Goal: Information Seeking & Learning: Learn about a topic

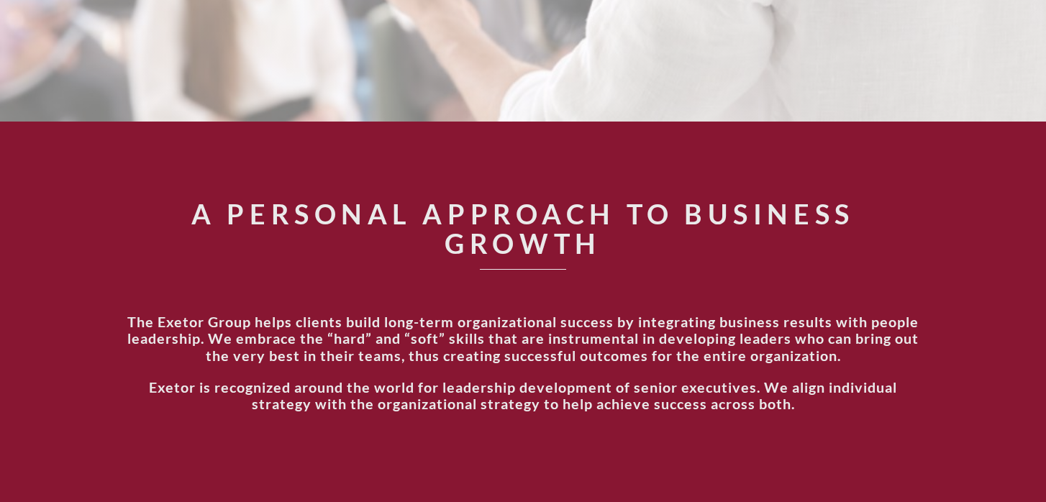
scroll to position [438, 0]
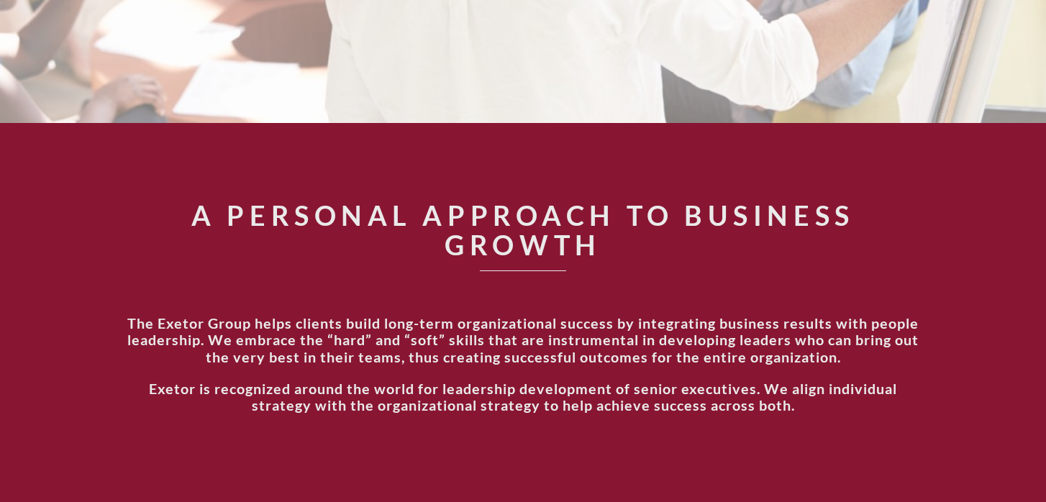
click at [693, 150] on section "A Personal Approach to Business Growth The Exetor Group helps clients build lon…" at bounding box center [523, 314] width 1046 height 383
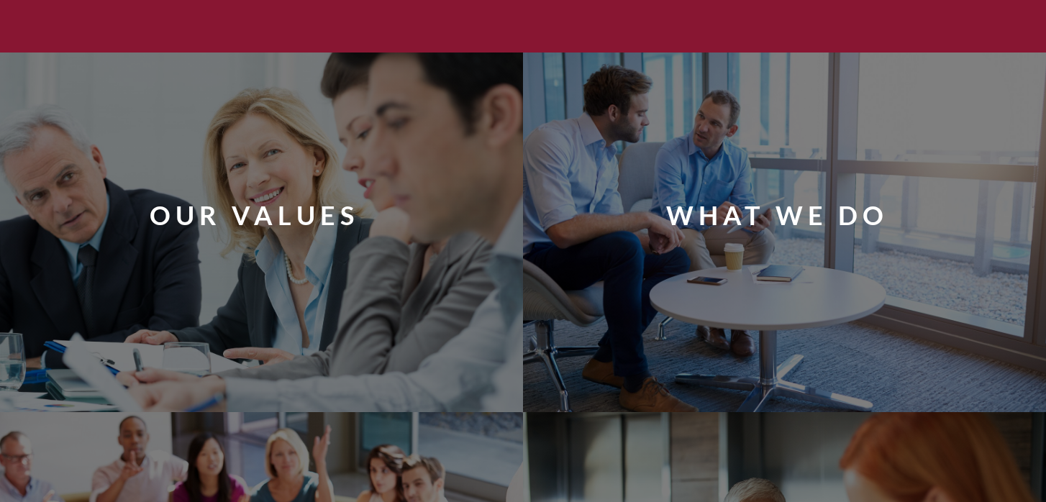
scroll to position [896, 0]
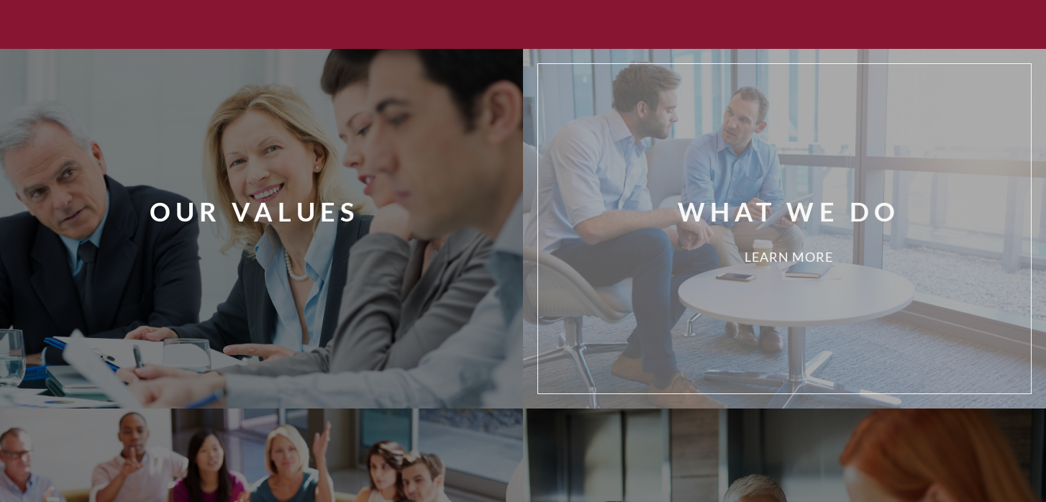
click at [714, 168] on div "What We Do Learn More" at bounding box center [806, 229] width 514 height 308
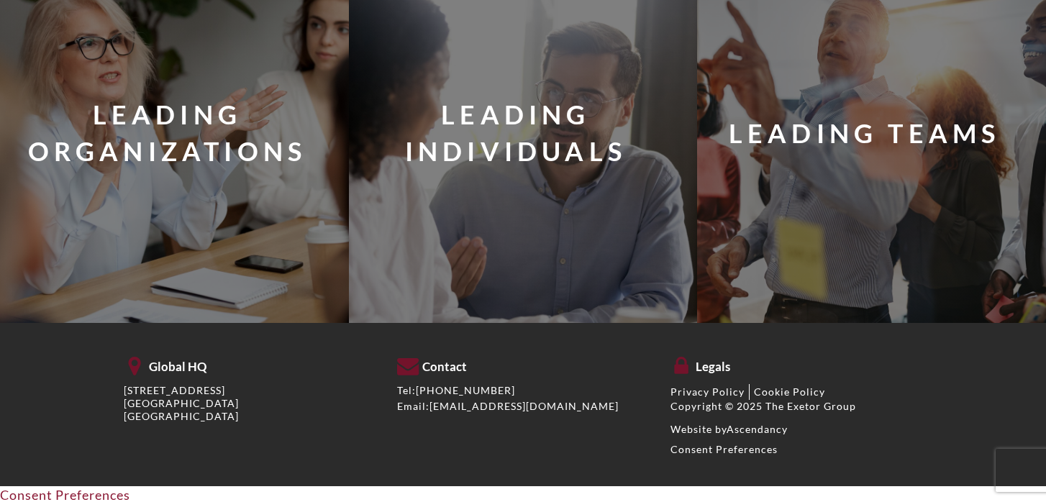
scroll to position [2226, 0]
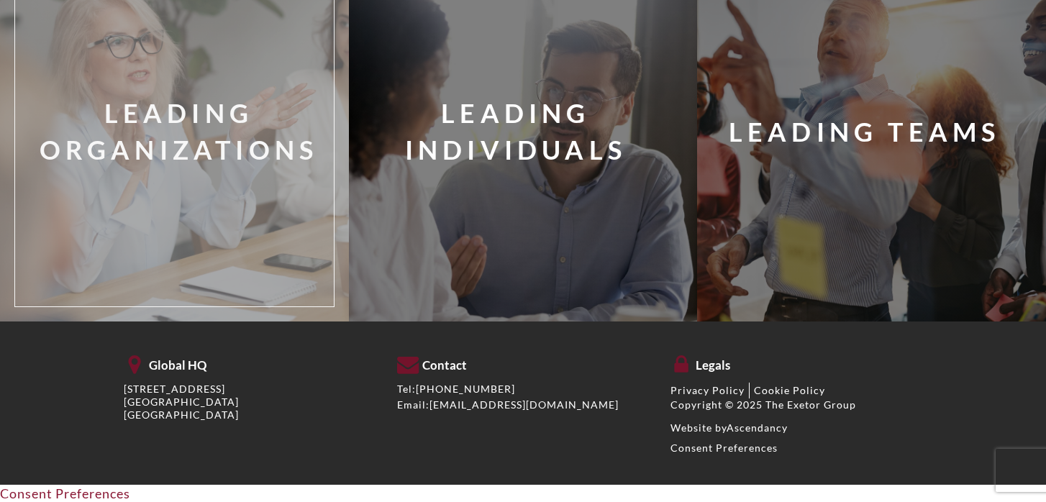
click at [129, 72] on div "Leading Organizations" at bounding box center [196, 142] width 340 height 308
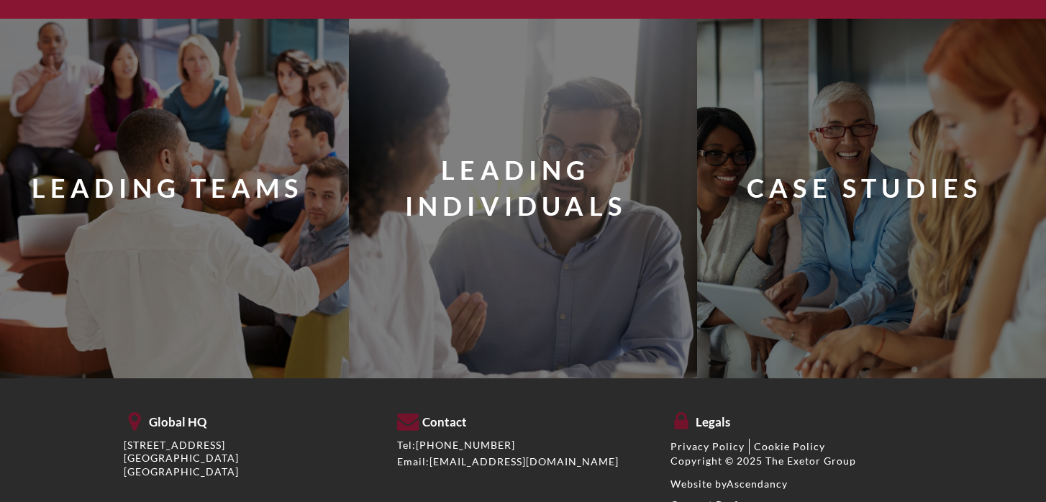
scroll to position [1575, 0]
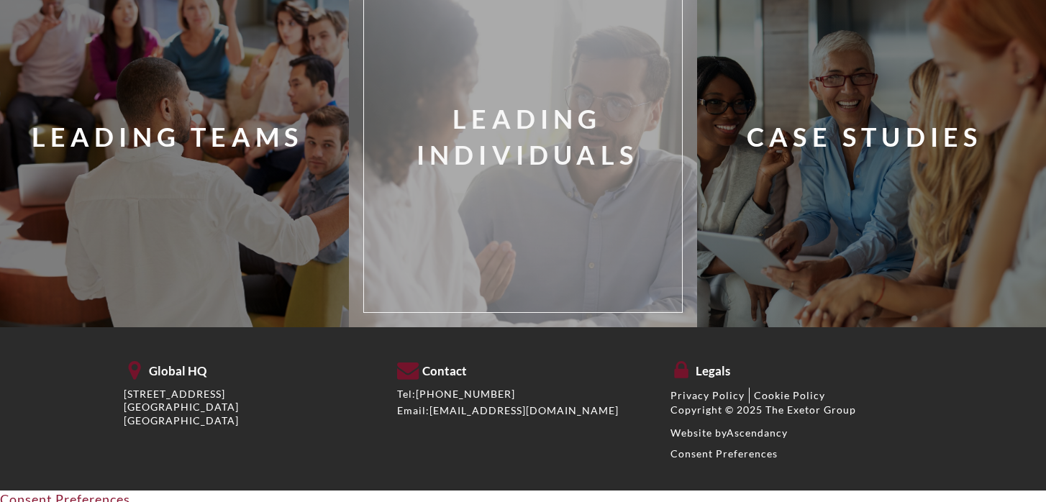
click at [406, 95] on div "Leading Individuals" at bounding box center [545, 148] width 340 height 308
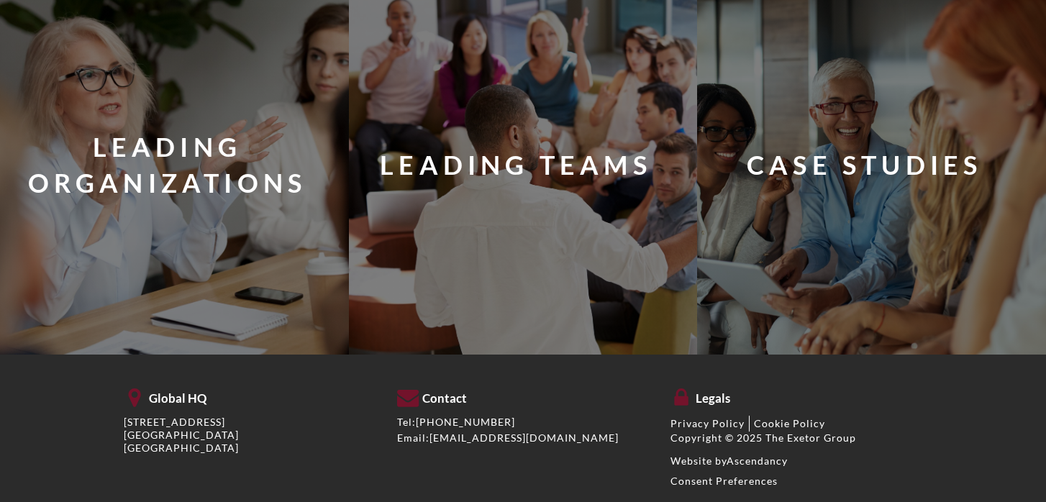
scroll to position [1716, 0]
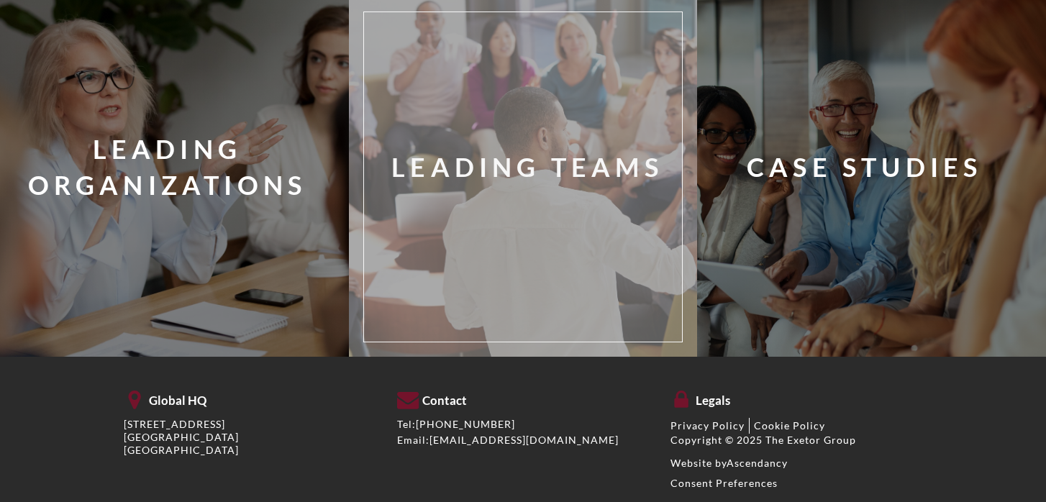
click at [452, 86] on div "Leading Teams" at bounding box center [545, 177] width 340 height 308
click at [449, 86] on div "Leading Teams" at bounding box center [545, 177] width 340 height 308
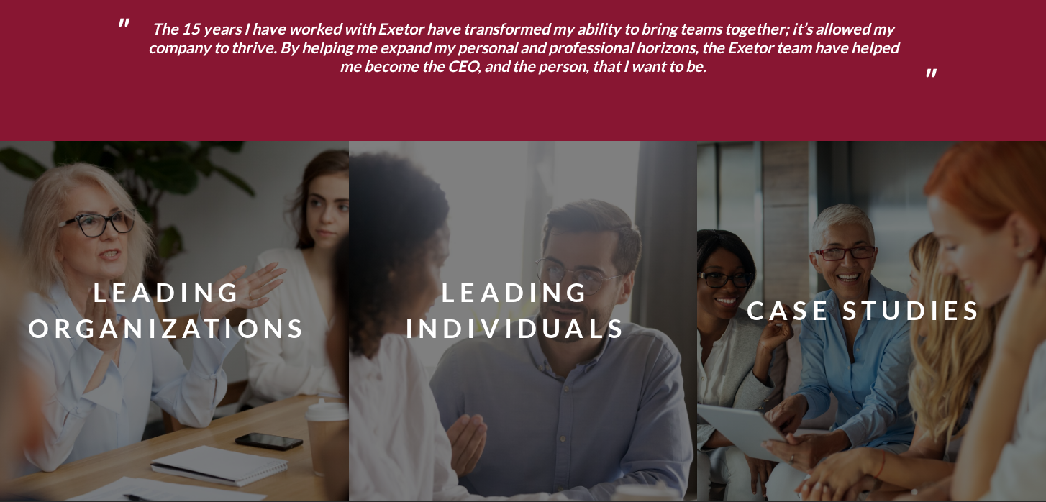
scroll to position [1314, 0]
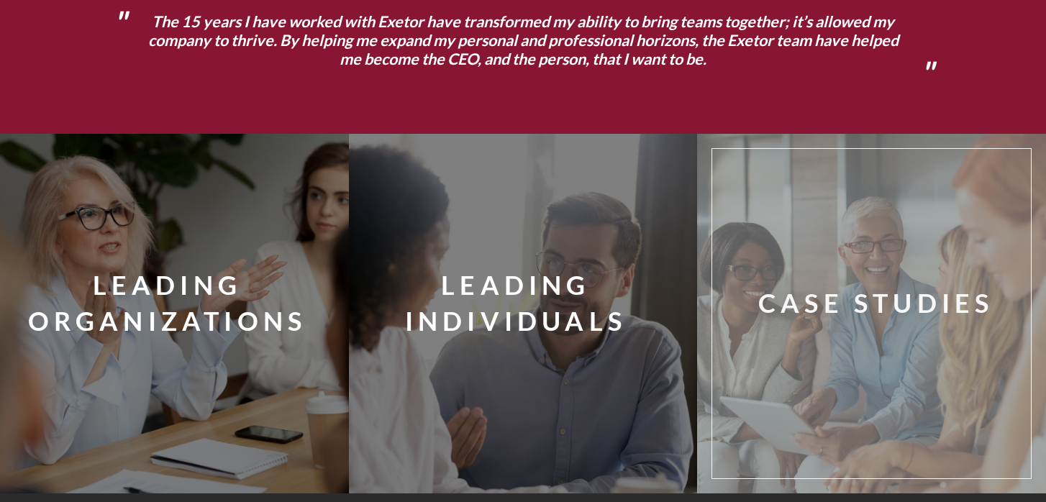
click at [742, 184] on div "Case Studies" at bounding box center [893, 314] width 340 height 308
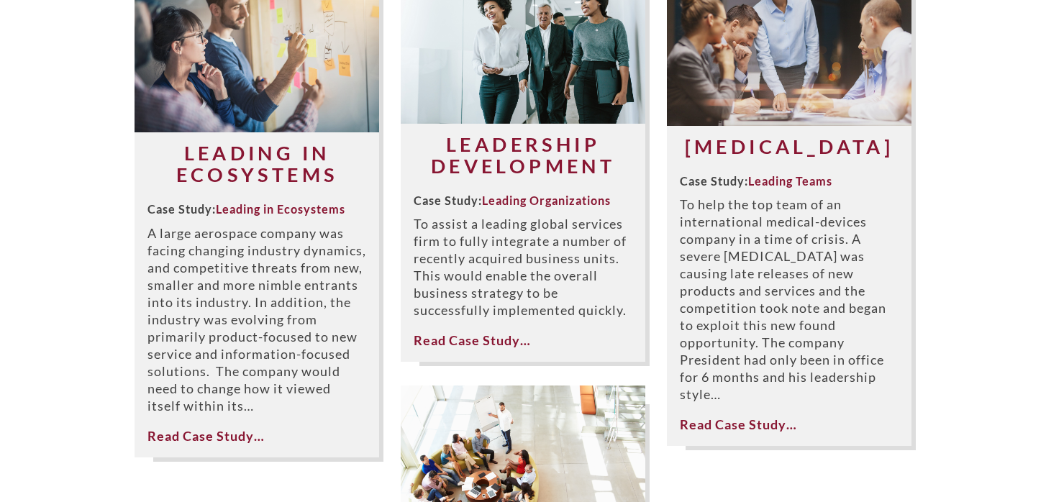
scroll to position [417, 0]
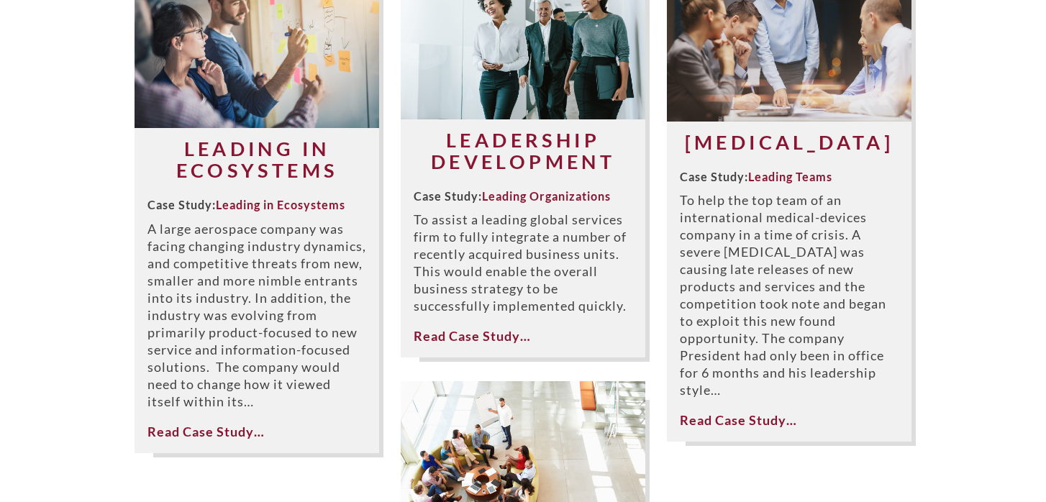
click at [531, 315] on div "Leadership Development Case Study: Leading Organizations To assist a leading gl…" at bounding box center [523, 236] width 245 height 215
click at [496, 331] on link "Read Case Study…" at bounding box center [472, 336] width 117 height 16
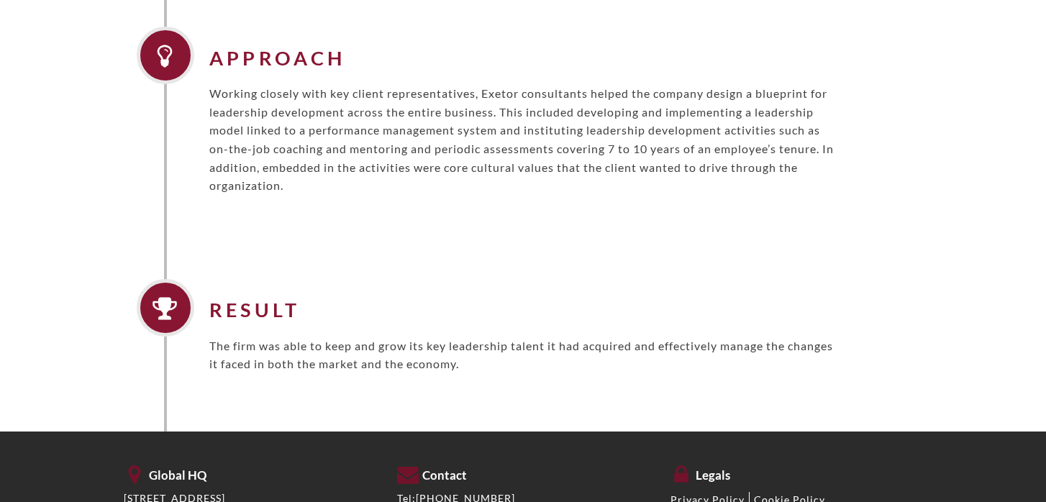
scroll to position [833, 0]
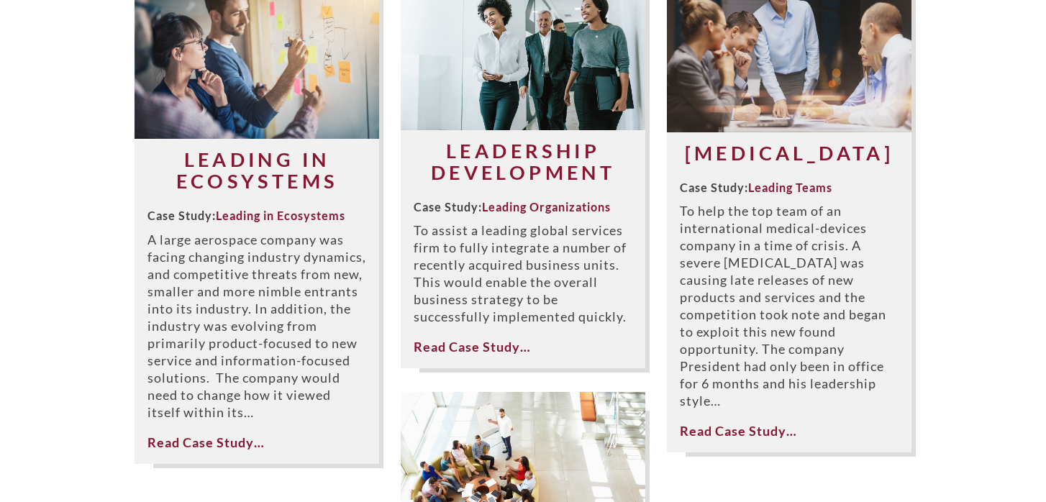
scroll to position [411, 0]
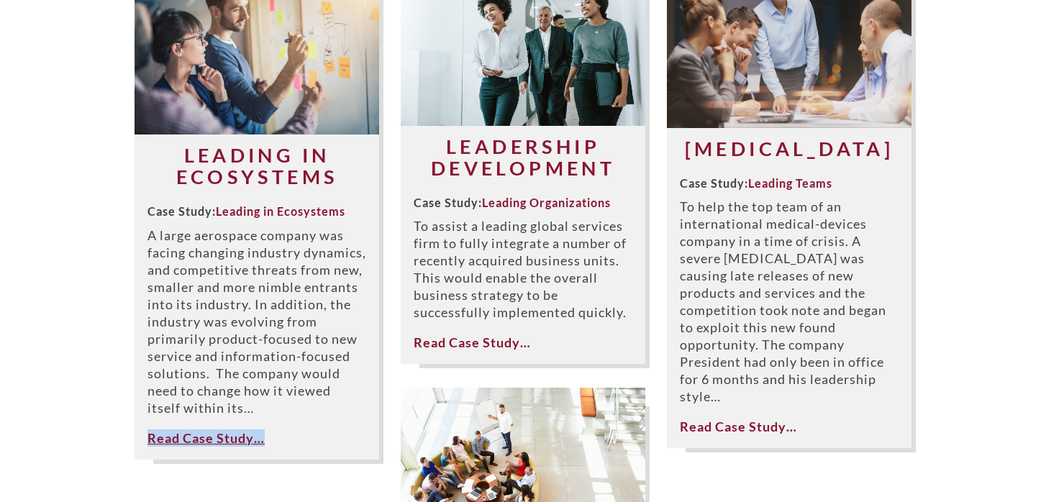
click at [173, 446] on link "Read Case Study…" at bounding box center [205, 438] width 117 height 16
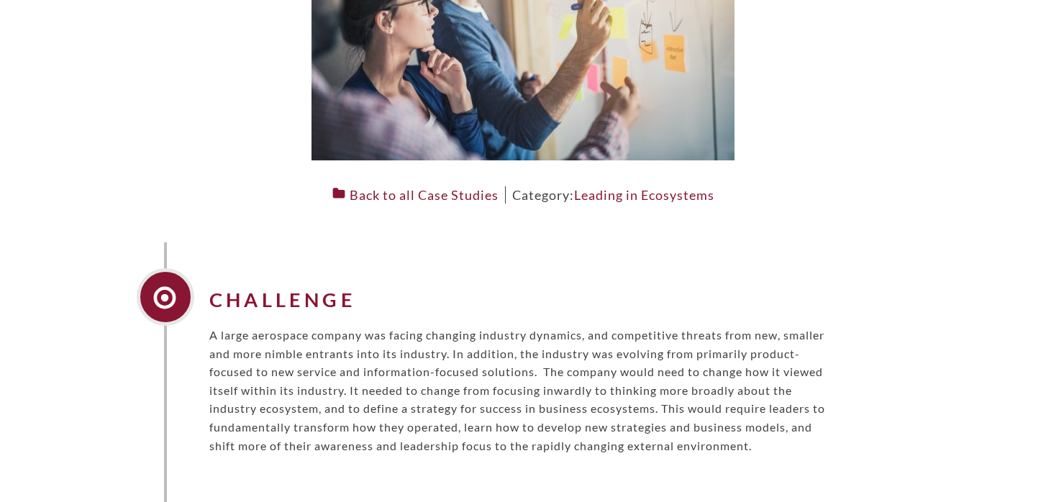
scroll to position [410, 0]
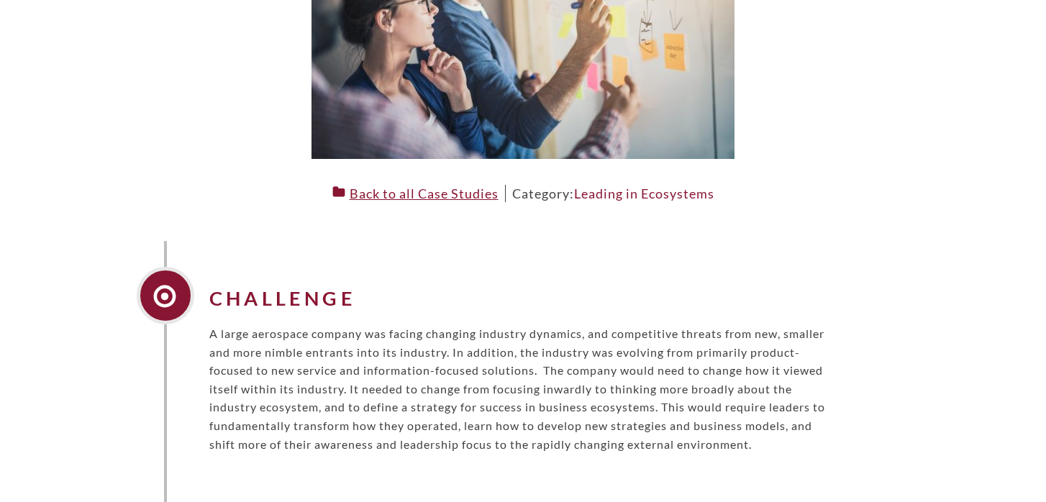
click at [414, 197] on link "Back to all Case Studies" at bounding box center [415, 194] width 166 height 16
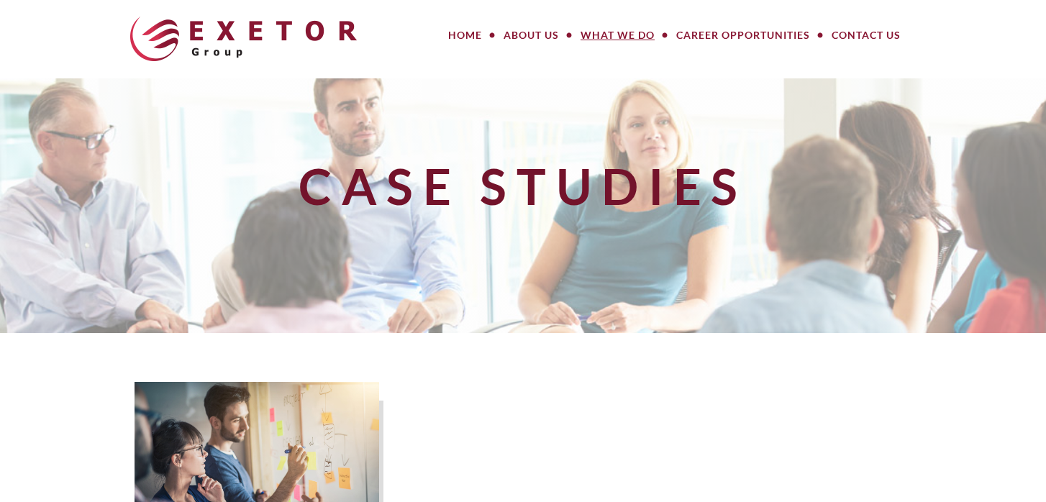
click at [578, 218] on div "Case Studies" at bounding box center [523, 205] width 816 height 229
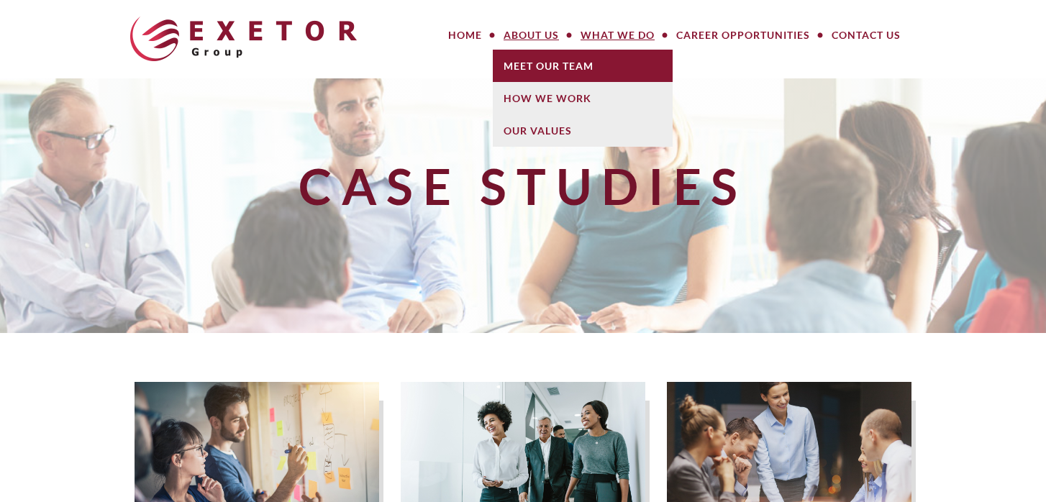
click at [540, 69] on link "Meet Our Team" at bounding box center [583, 66] width 180 height 32
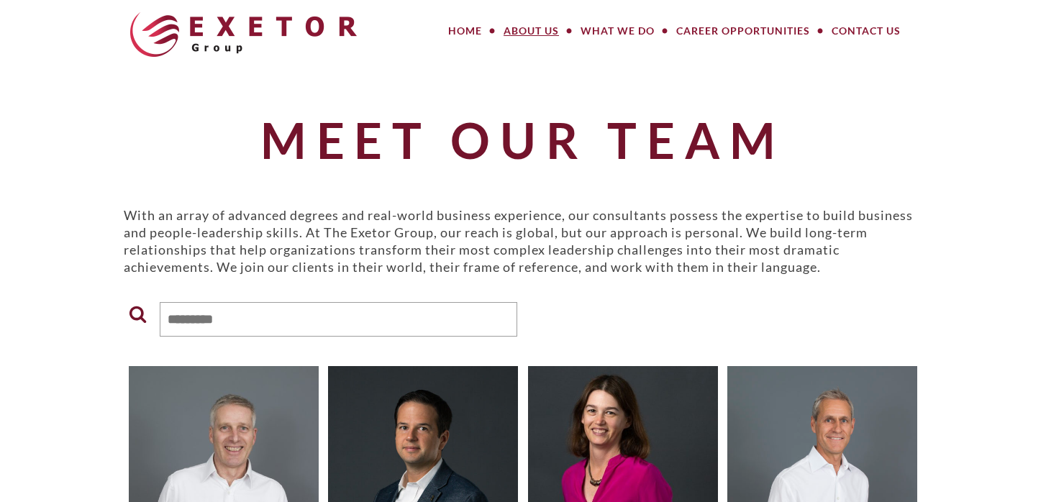
scroll to position [6, 0]
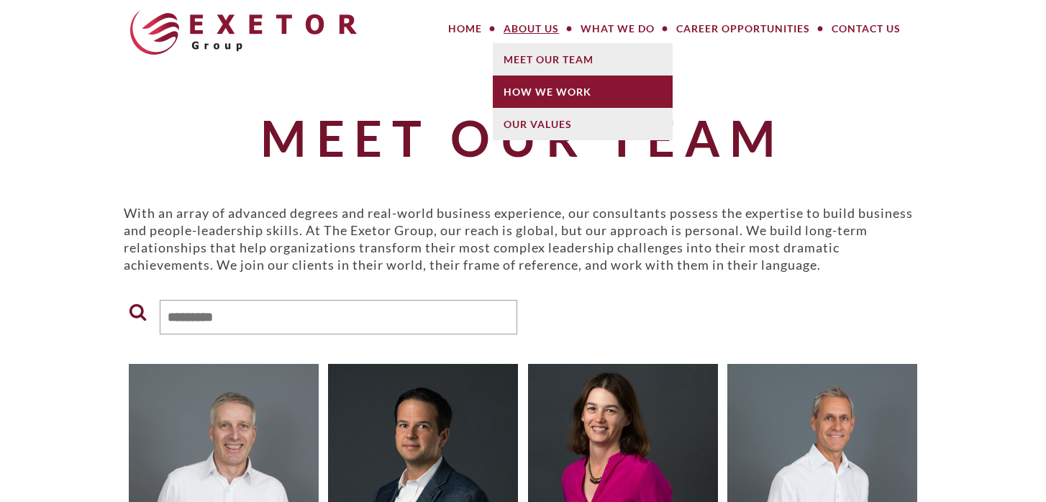
click at [545, 89] on link "How We Work" at bounding box center [583, 92] width 180 height 32
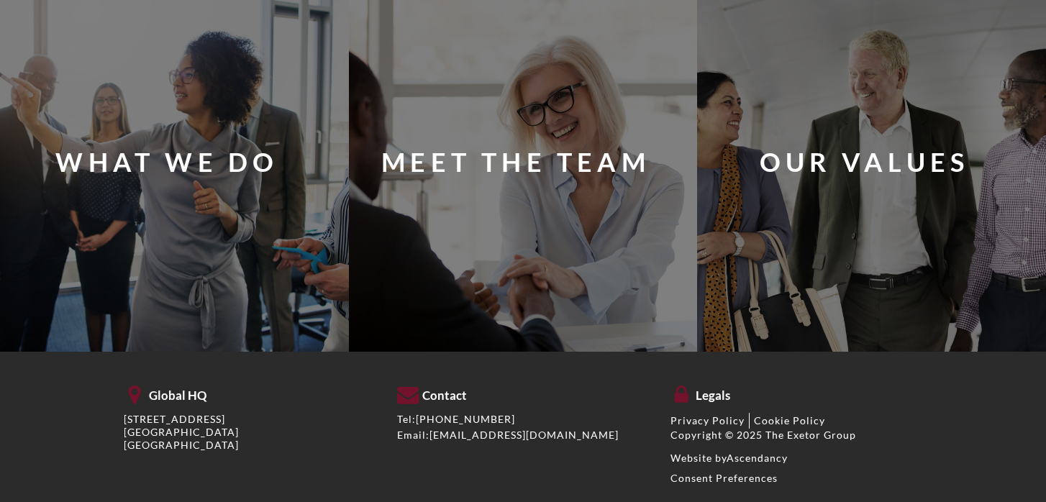
scroll to position [1321, 0]
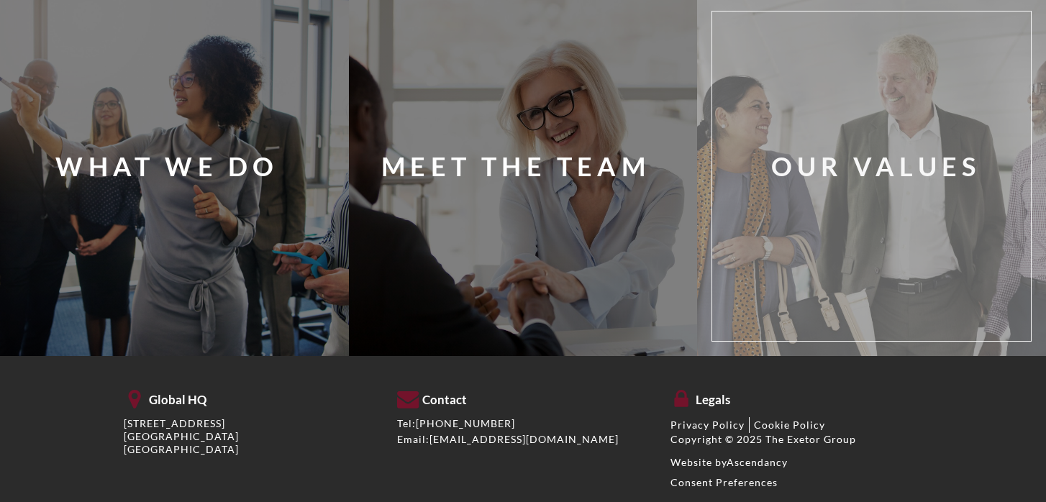
click at [883, 165] on div "Our Values" at bounding box center [876, 166] width 210 height 36
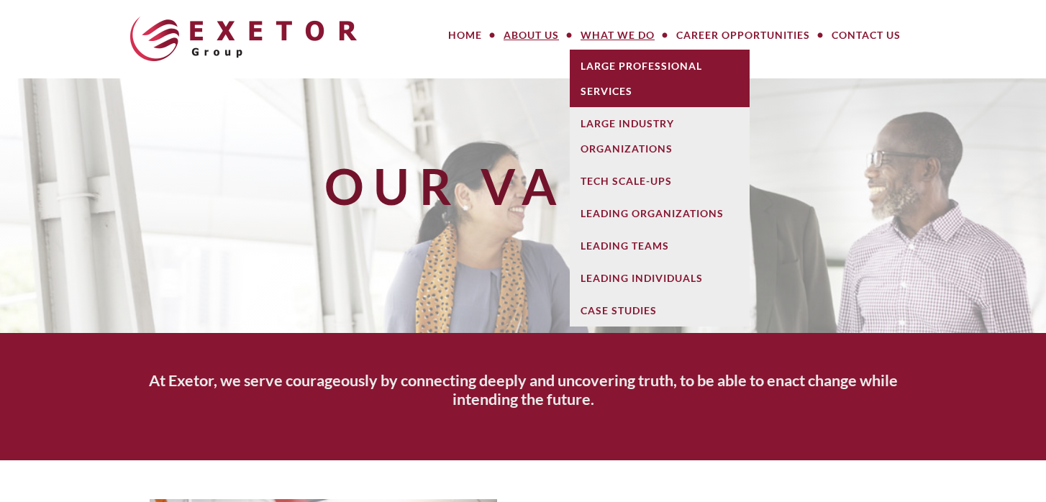
click at [638, 65] on link "Large Professional Services" at bounding box center [660, 79] width 180 height 58
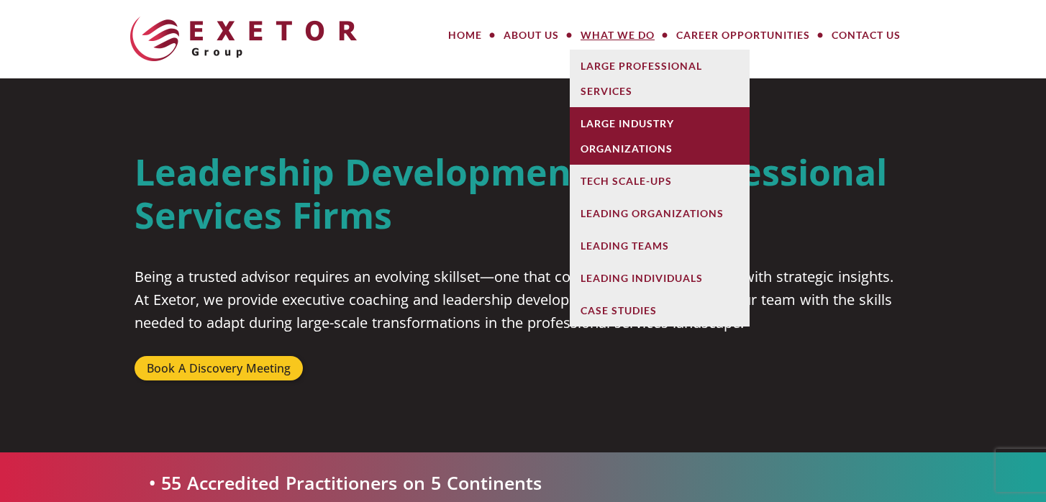
click at [615, 130] on link "Large Industry Organizations" at bounding box center [660, 136] width 180 height 58
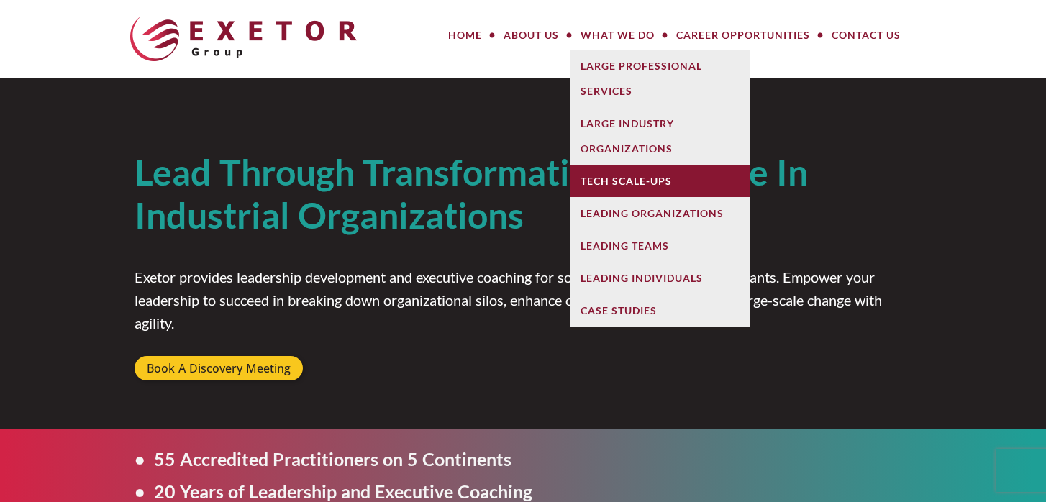
click at [608, 181] on link "Tech Scale-Ups" at bounding box center [660, 181] width 180 height 32
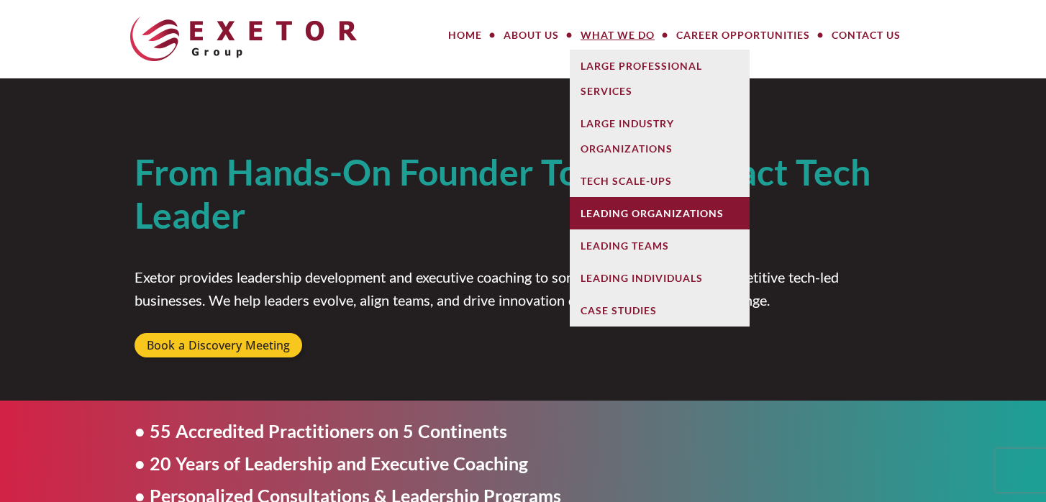
click at [619, 214] on link "Leading Organizations" at bounding box center [660, 213] width 180 height 32
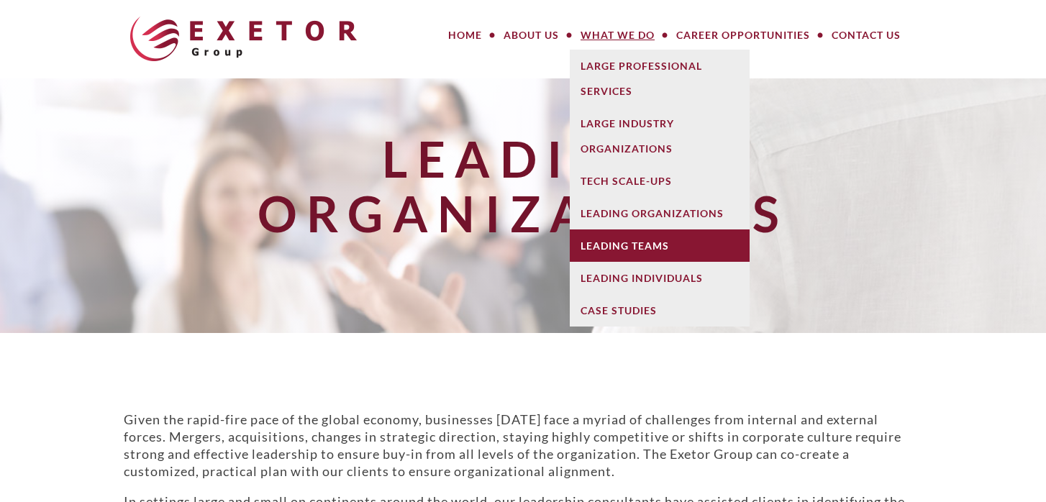
click at [621, 241] on link "Leading Teams" at bounding box center [660, 245] width 180 height 32
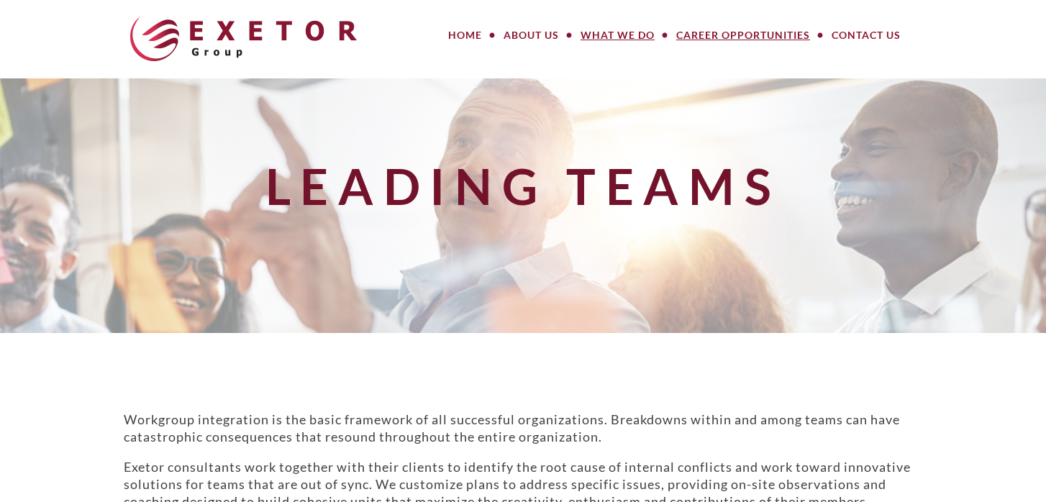
click at [699, 32] on link "Career Opportunities" at bounding box center [742, 35] width 155 height 29
